Goal: Find specific page/section: Find specific page/section

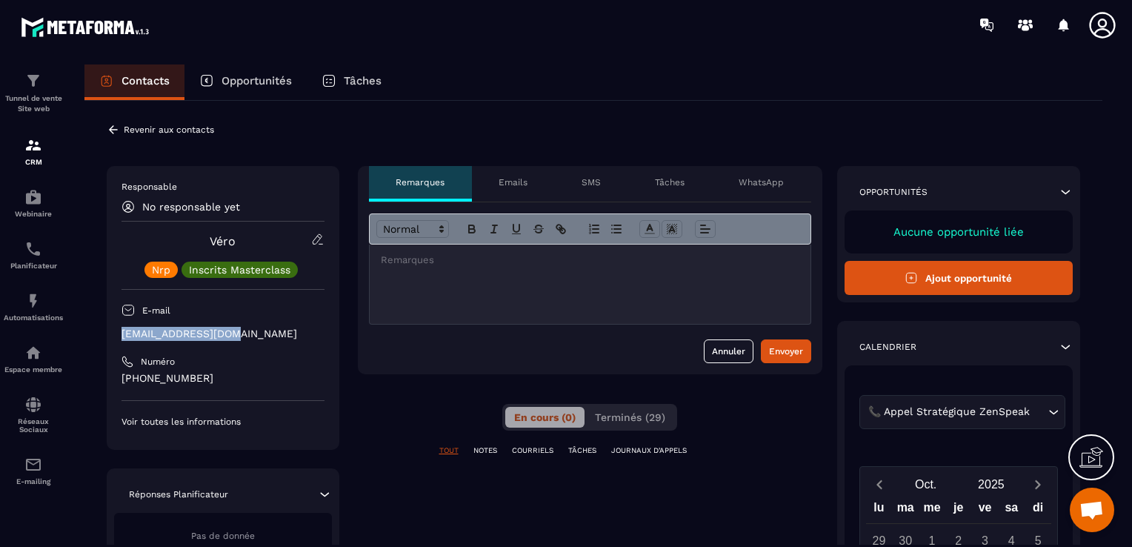
drag, startPoint x: 235, startPoint y: 333, endPoint x: 121, endPoint y: 335, distance: 113.4
click at [121, 335] on p "[EMAIL_ADDRESS][DOMAIN_NAME]" at bounding box center [222, 334] width 203 height 14
copy p "[EMAIL_ADDRESS][DOMAIN_NAME]"
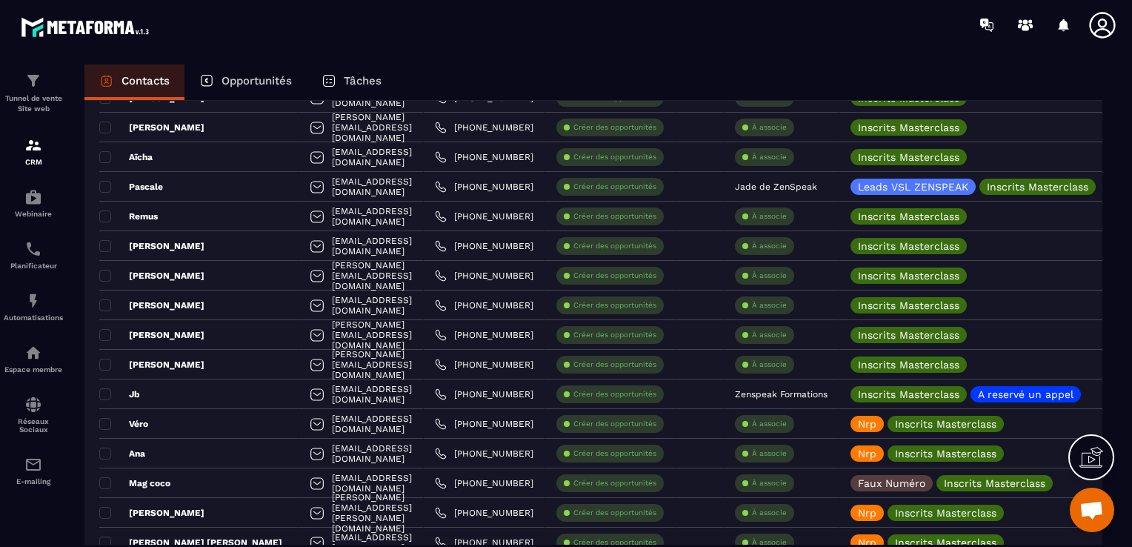
scroll to position [1852, 0]
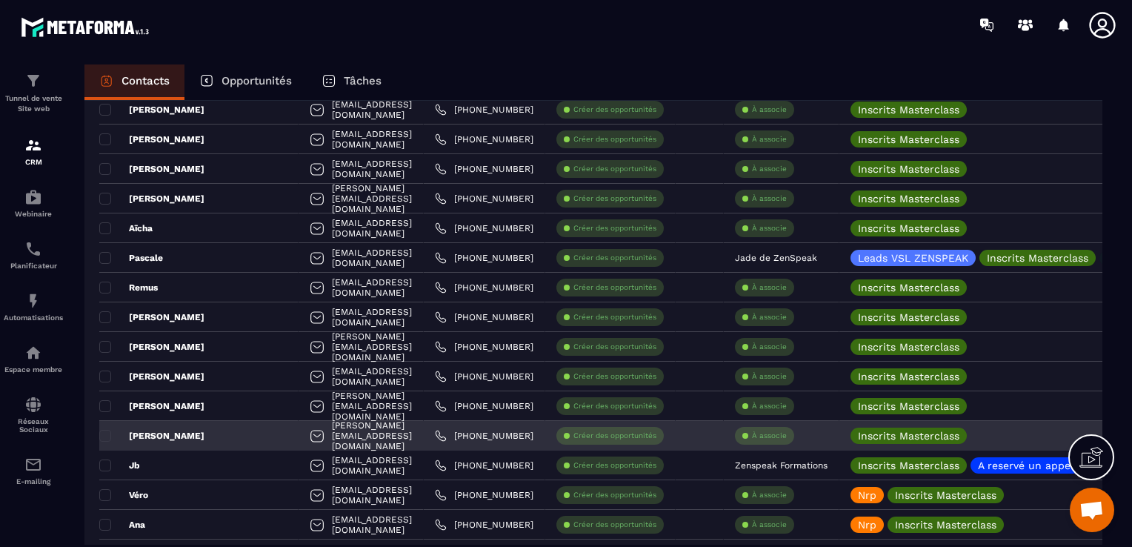
click at [205, 434] on div "[PERSON_NAME]" at bounding box center [198, 436] width 199 height 30
